Goal: Book appointment/travel/reservation

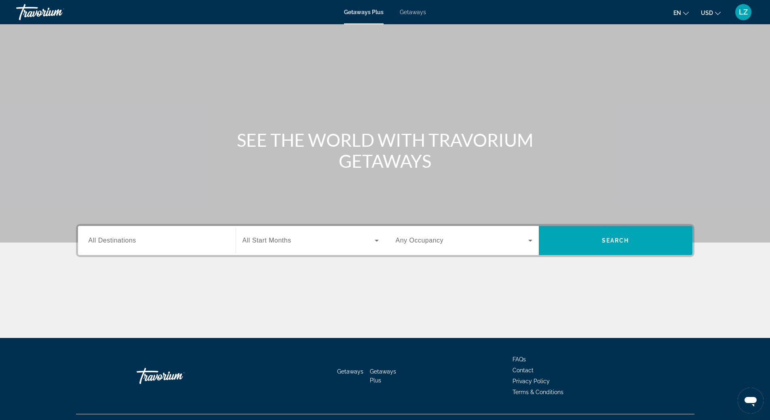
click at [129, 240] on span "All Destinations" at bounding box center [112, 240] width 48 height 7
click at [129, 240] on input "Destination All Destinations" at bounding box center [156, 241] width 137 height 10
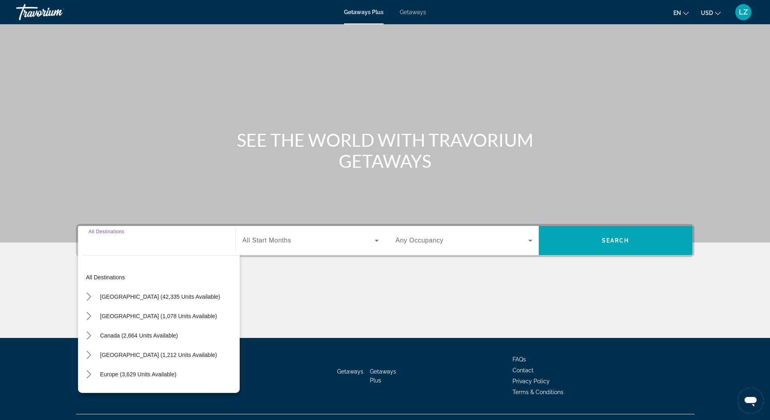
scroll to position [17, 0]
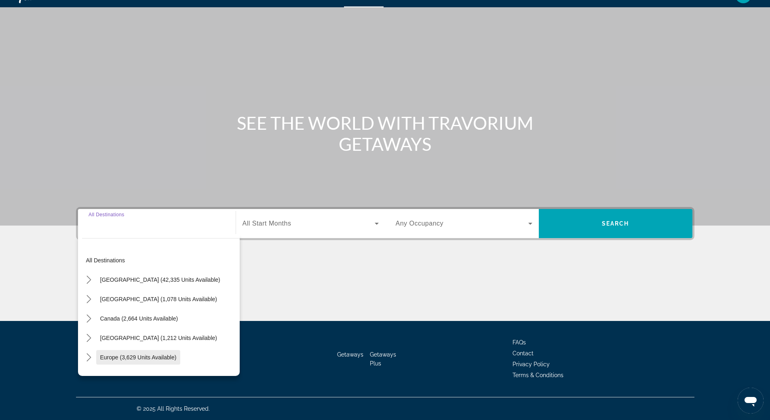
click at [144, 358] on span "Europe (3,629 units available)" at bounding box center [138, 357] width 76 height 6
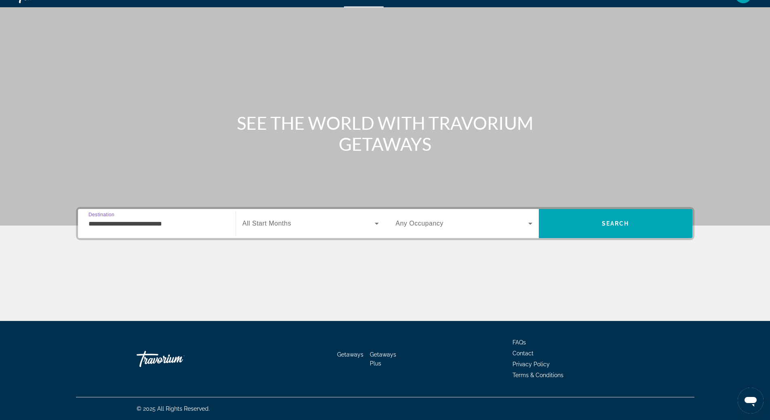
click at [143, 225] on input "**********" at bounding box center [156, 224] width 137 height 10
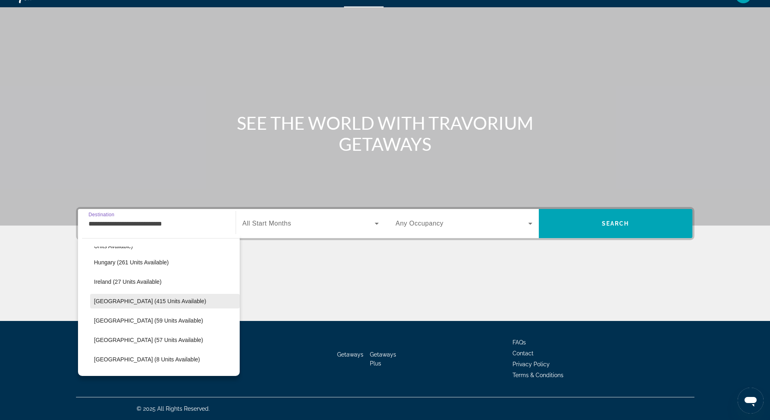
scroll to position [331, 0]
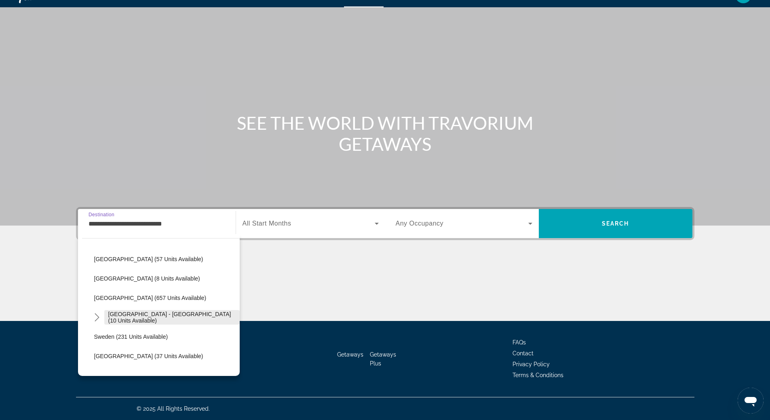
click at [137, 316] on span "[GEOGRAPHIC_DATA] - [GEOGRAPHIC_DATA] (10 units available)" at bounding box center [171, 317] width 127 height 13
type input "**********"
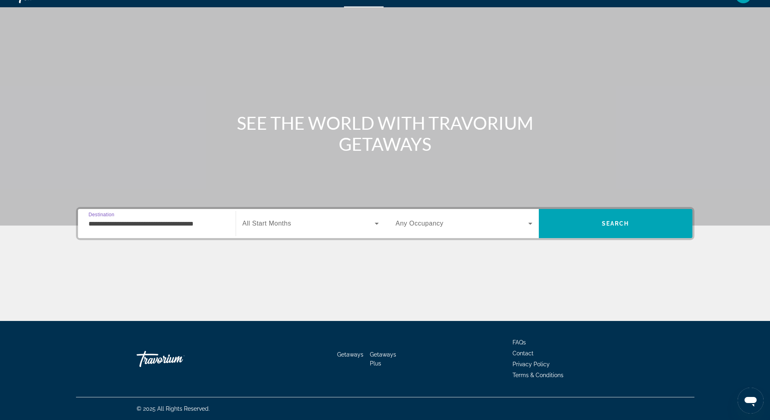
click at [378, 223] on icon "Search widget" at bounding box center [377, 224] width 10 height 10
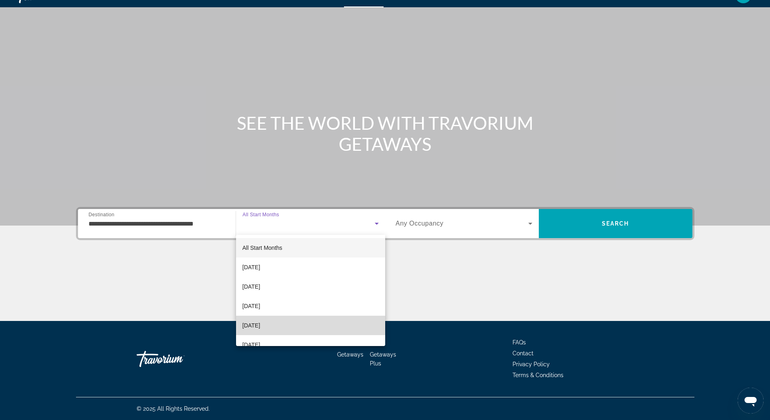
click at [323, 326] on mat-option "[DATE]" at bounding box center [310, 325] width 149 height 19
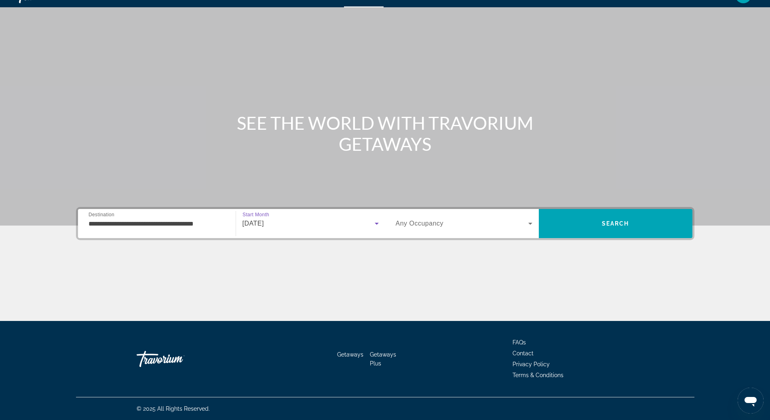
click at [529, 225] on icon "Search widget" at bounding box center [530, 224] width 10 height 10
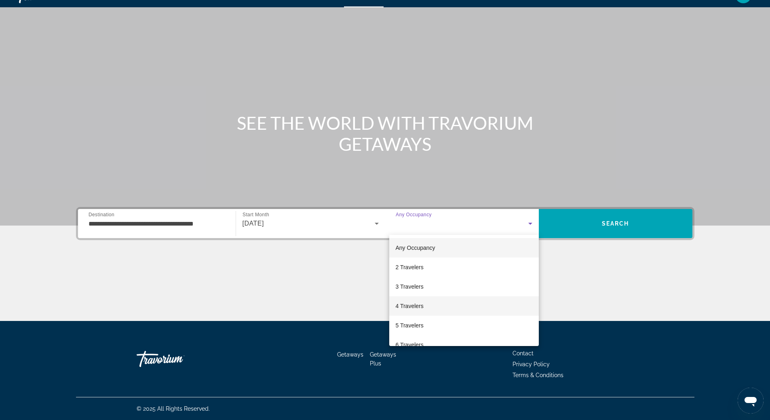
click at [497, 306] on mat-option "4 Travelers" at bounding box center [464, 305] width 150 height 19
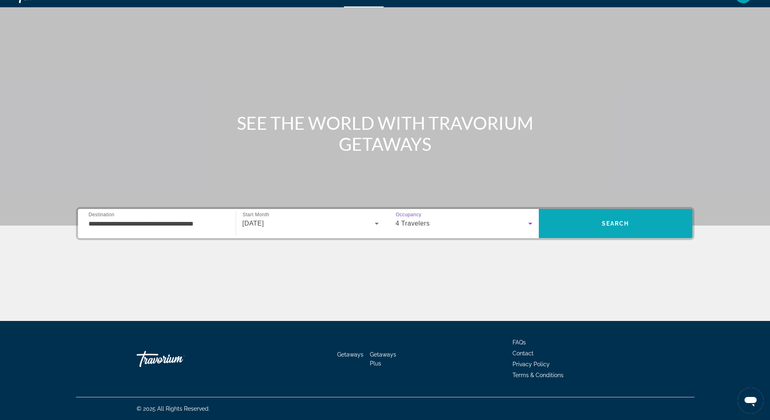
click at [611, 224] on span "Search" at bounding box center [615, 223] width 27 height 6
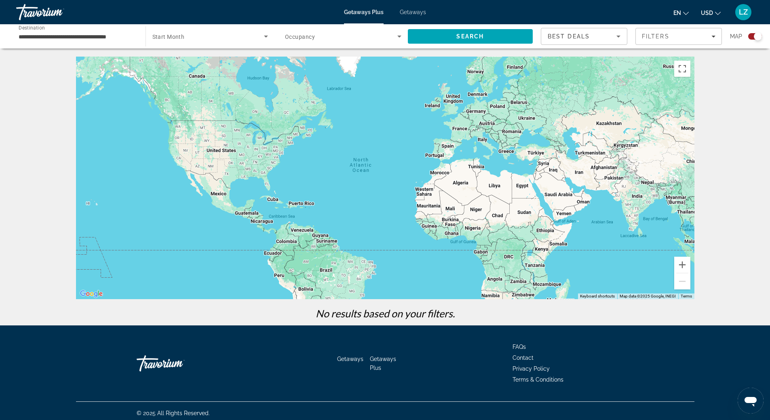
click at [420, 11] on span "Getaways" at bounding box center [413, 12] width 26 height 6
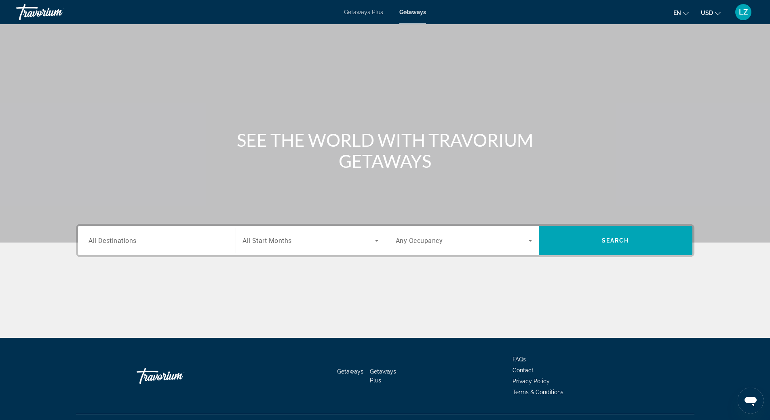
click at [109, 245] on input "Destination All Destinations" at bounding box center [156, 241] width 137 height 10
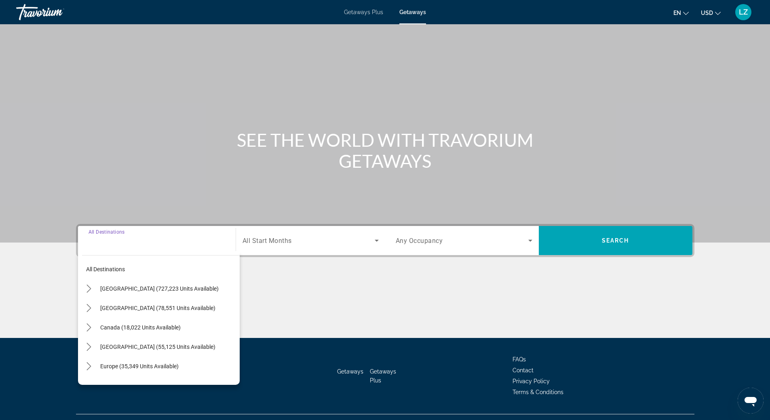
scroll to position [17, 0]
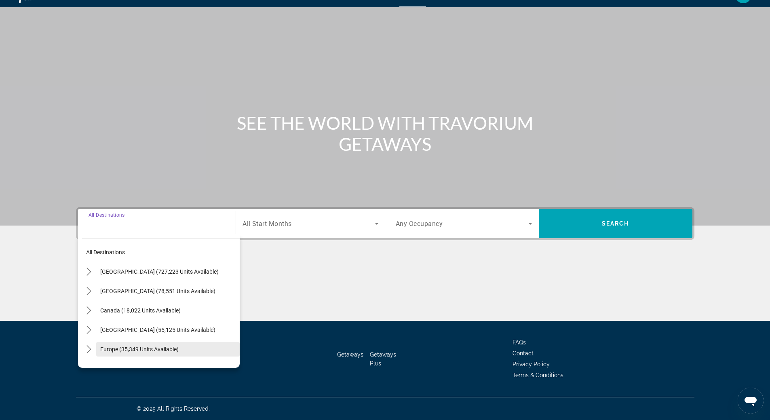
click at [139, 344] on span "Select destination: Europe (35,349 units available)" at bounding box center [167, 348] width 143 height 19
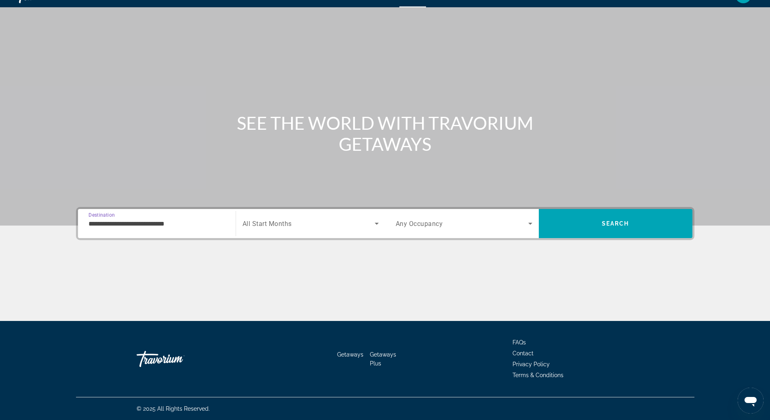
click at [150, 228] on input "**********" at bounding box center [156, 224] width 137 height 10
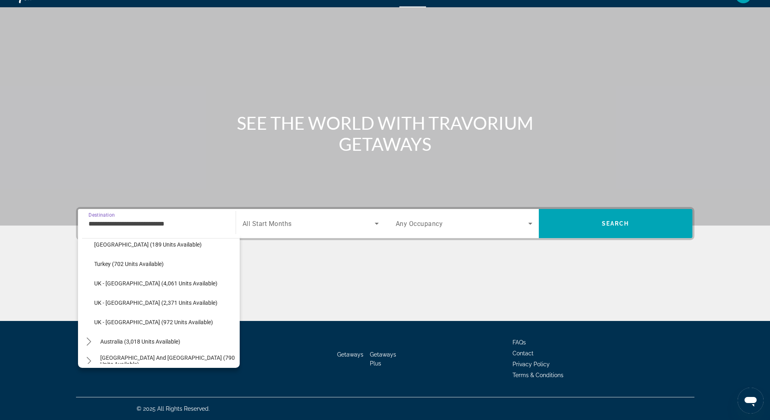
scroll to position [412, 0]
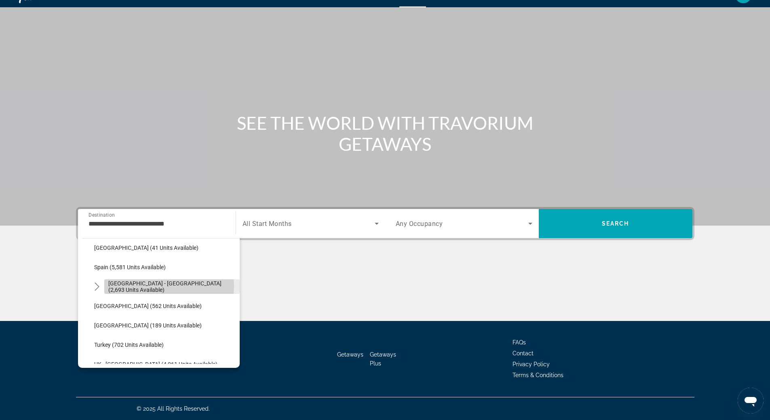
click at [165, 286] on span "[GEOGRAPHIC_DATA] - [GEOGRAPHIC_DATA] (2,693 units available)" at bounding box center [171, 286] width 127 height 13
type input "**********"
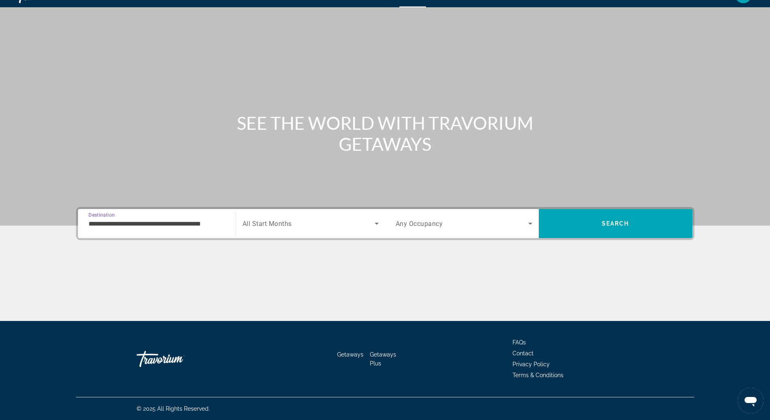
click at [377, 223] on icon "Search widget" at bounding box center [377, 224] width 4 height 2
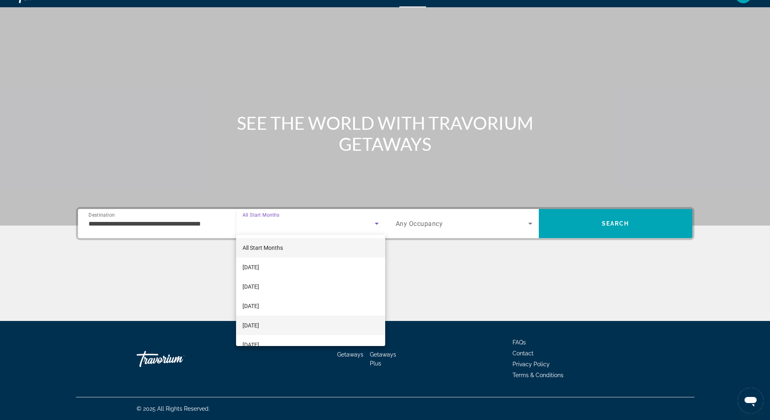
click at [324, 325] on mat-option "[DATE]" at bounding box center [310, 325] width 149 height 19
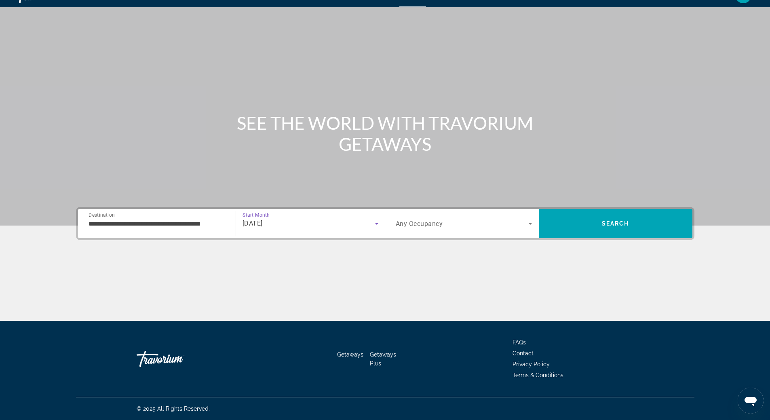
click at [530, 223] on icon "Search widget" at bounding box center [530, 224] width 4 height 2
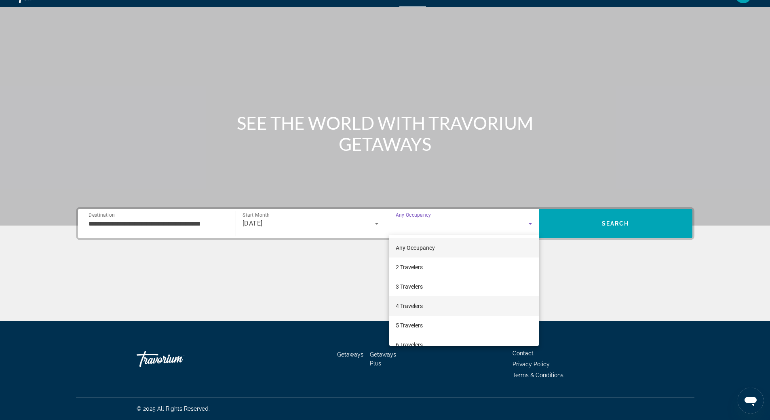
click at [489, 300] on mat-option "4 Travelers" at bounding box center [464, 305] width 150 height 19
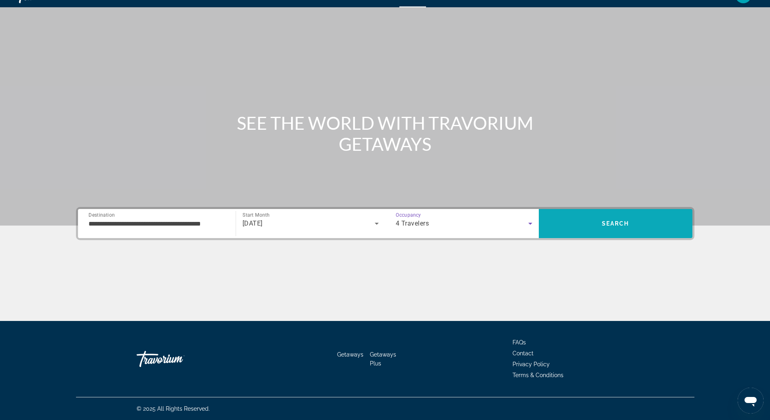
click at [610, 227] on span "Search" at bounding box center [616, 223] width 154 height 19
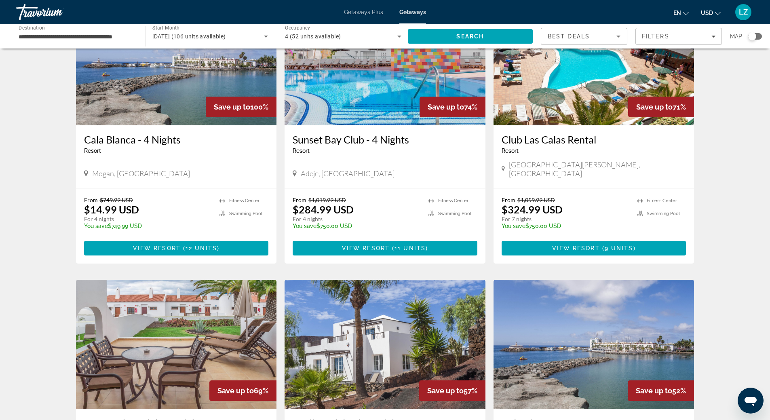
scroll to position [40, 0]
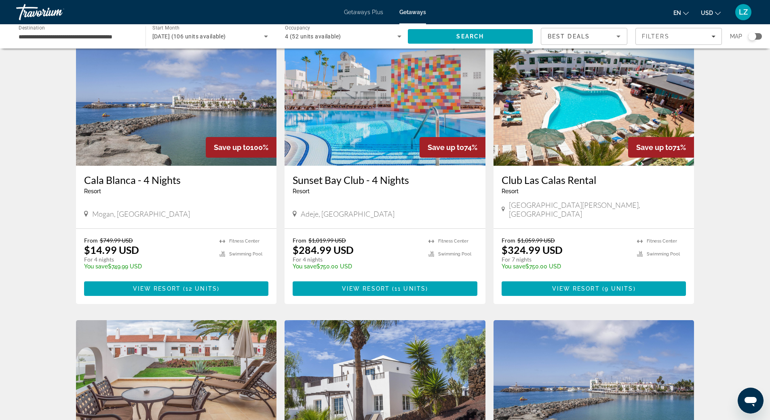
click at [433, 112] on img "Main content" at bounding box center [384, 100] width 201 height 129
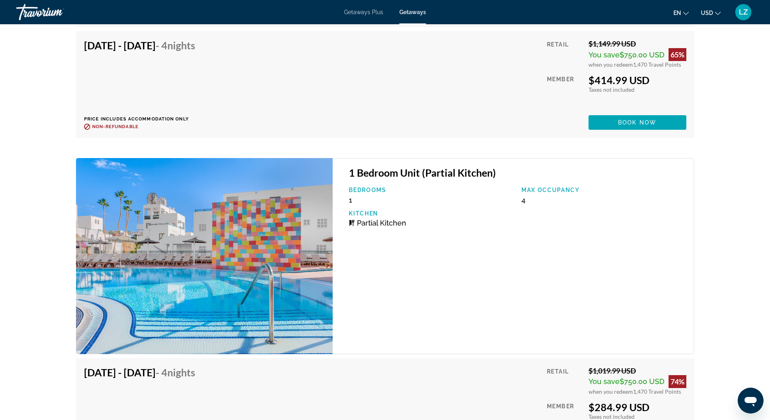
scroll to position [2101, 0]
